Goal: Task Accomplishment & Management: Manage account settings

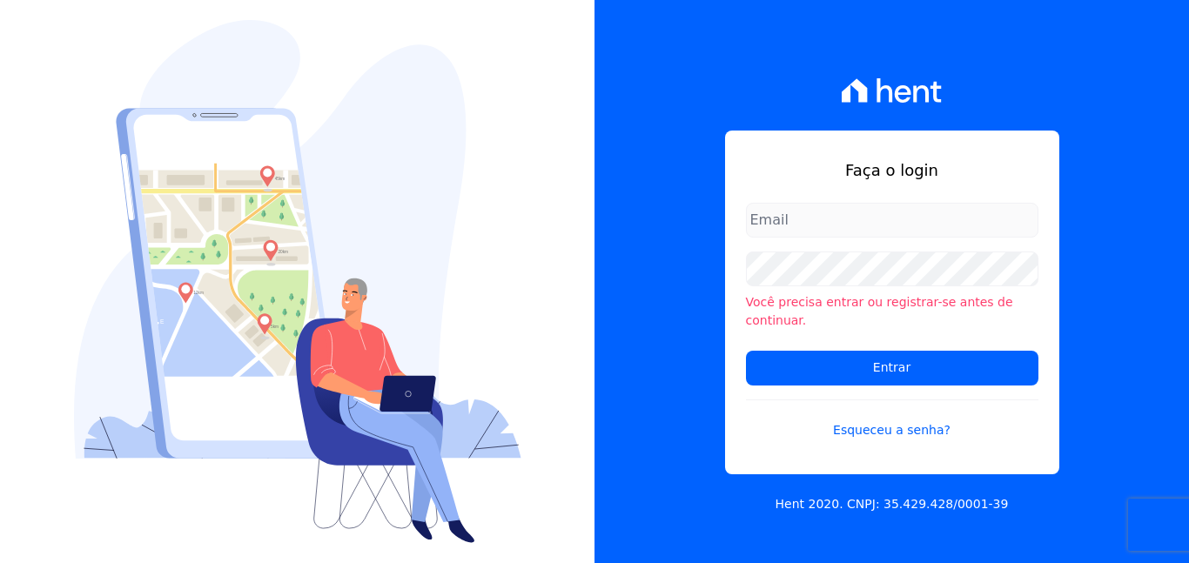
click at [821, 232] on input "email" at bounding box center [892, 220] width 293 height 35
type input "[EMAIL_ADDRESS][DOMAIN_NAME]"
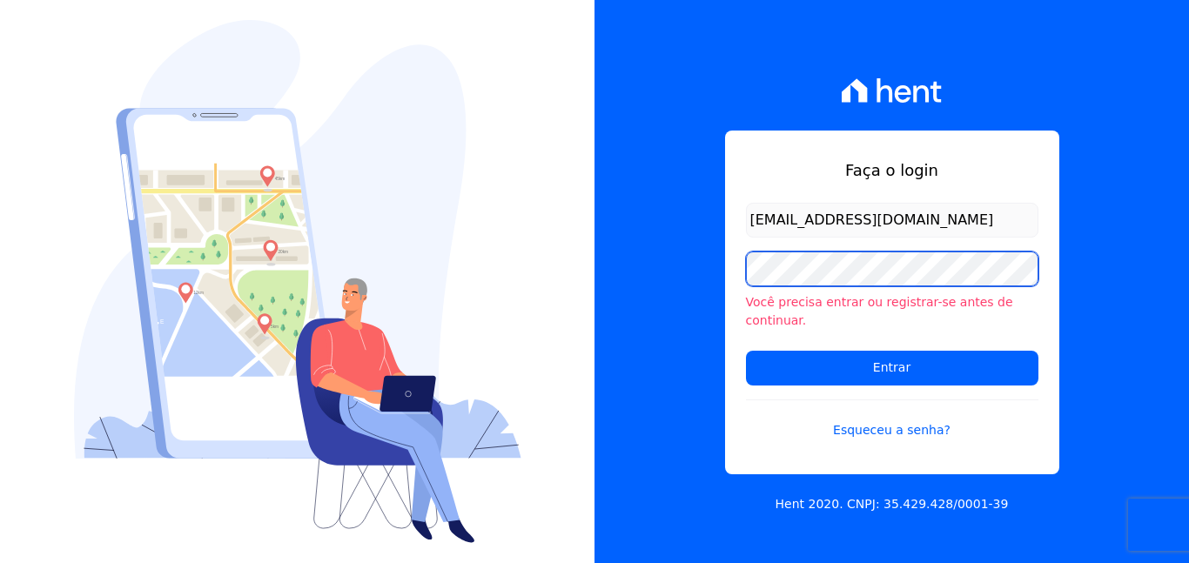
click at [746, 351] on input "Entrar" at bounding box center [892, 368] width 293 height 35
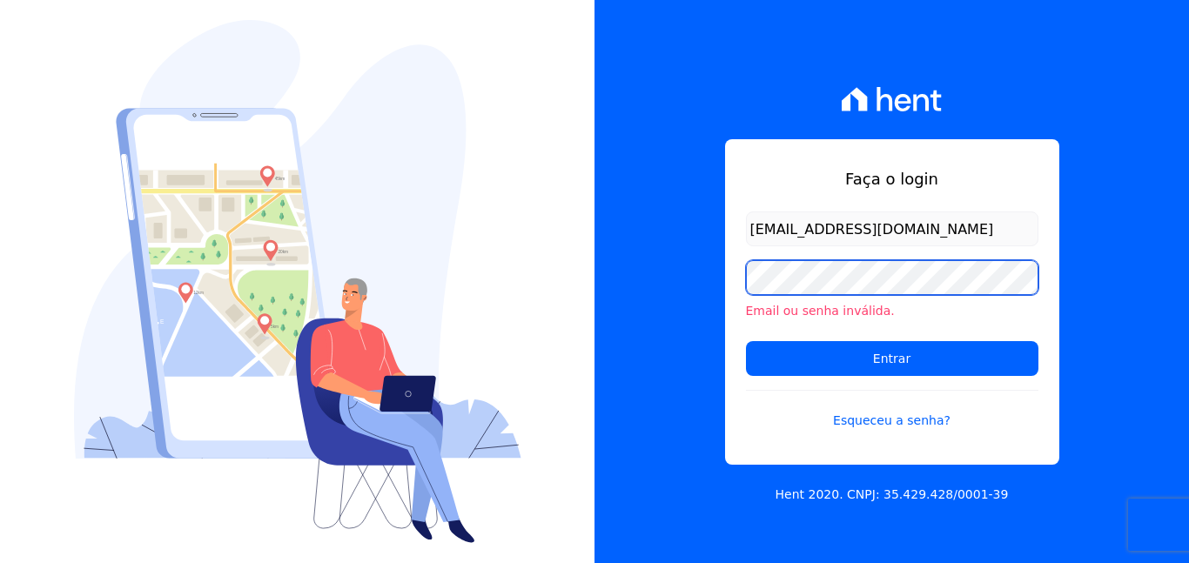
click at [746, 341] on input "Entrar" at bounding box center [892, 358] width 293 height 35
